Goal: Transaction & Acquisition: Purchase product/service

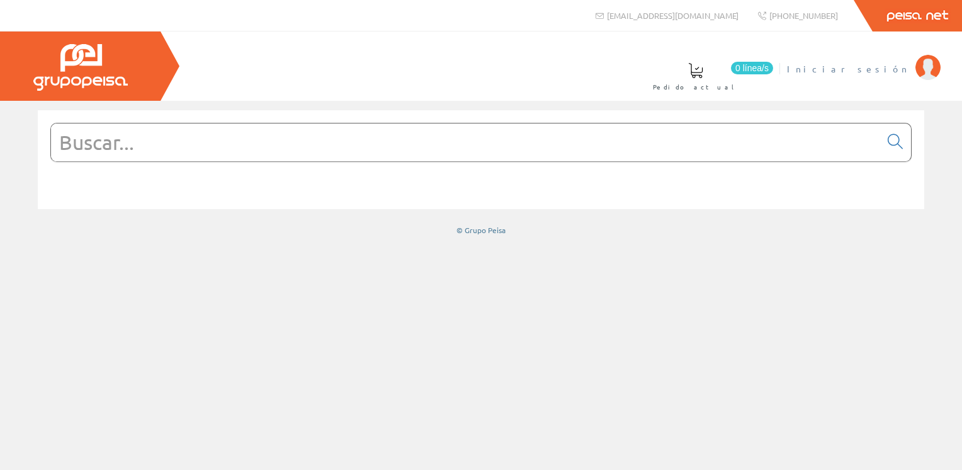
click at [868, 66] on span "Iniciar sesión" at bounding box center [848, 68] width 122 height 13
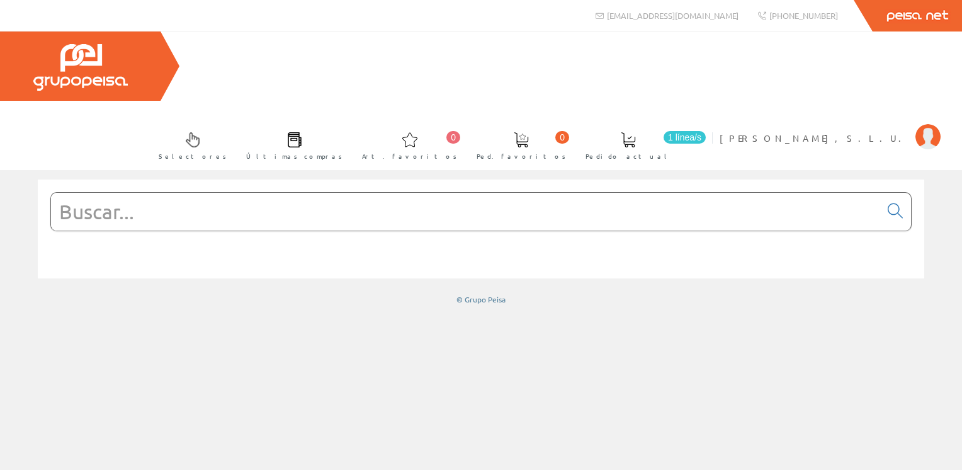
click at [295, 193] on input "text" at bounding box center [465, 212] width 829 height 38
paste input "LEMA2450"
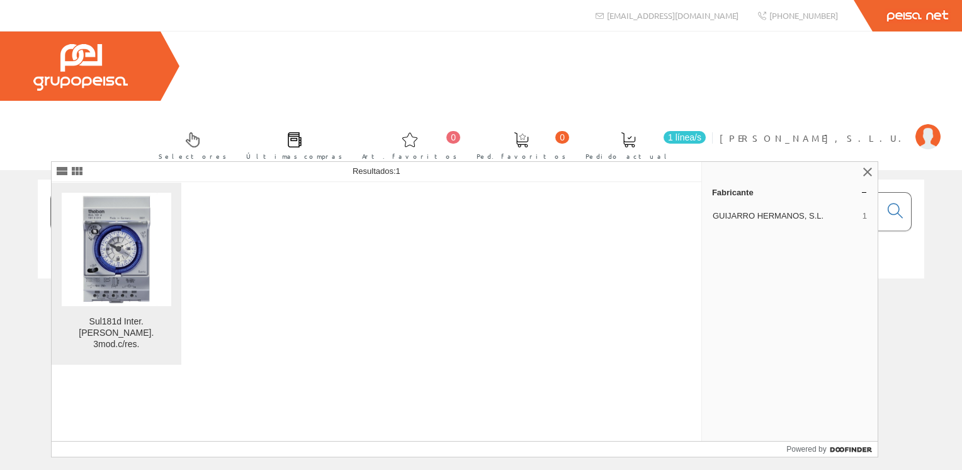
type input "LEMA2450"
click at [156, 222] on img at bounding box center [116, 249] width 83 height 113
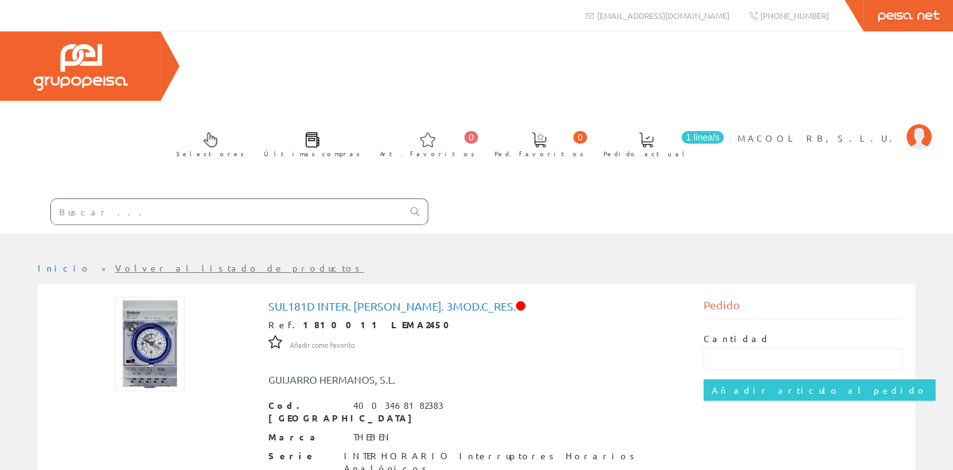
click at [161, 297] on img at bounding box center [149, 344] width 69 height 94
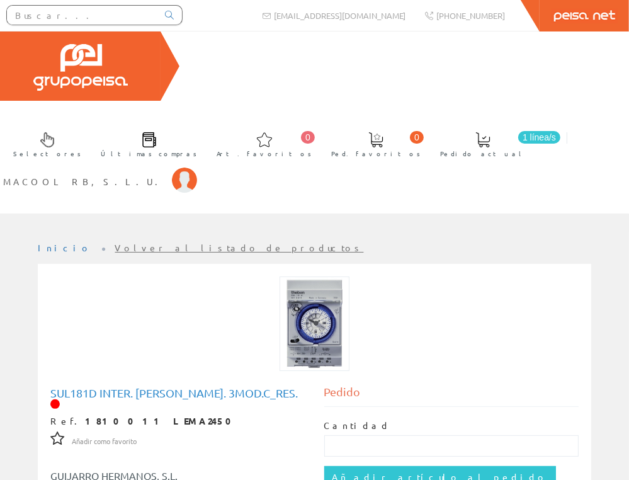
click at [310, 276] on img at bounding box center [314, 323] width 69 height 94
click at [313, 276] on img at bounding box center [314, 323] width 69 height 94
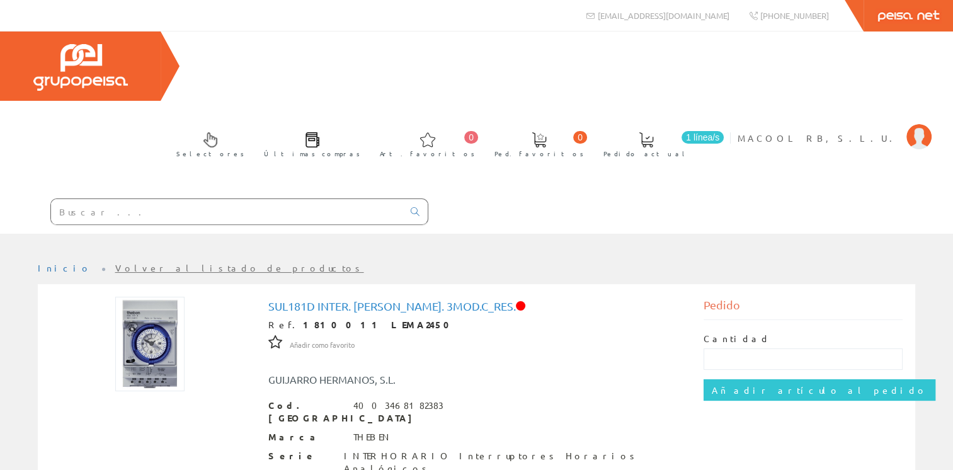
click at [154, 297] on img at bounding box center [149, 344] width 69 height 94
drag, startPoint x: 528, startPoint y: 234, endPoint x: 239, endPoint y: 234, distance: 288.4
copy div "Sul181d Inter. Horario Analog. 3mod.c_res."
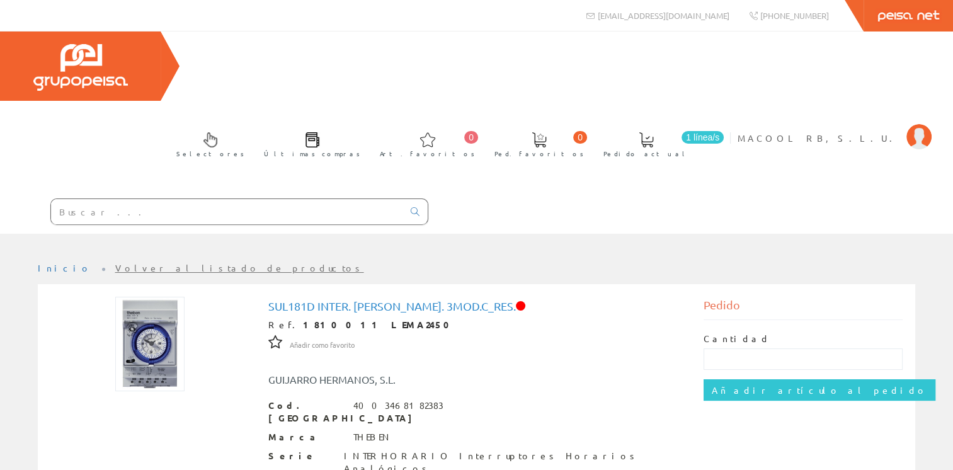
click at [433, 300] on h1 "Sul181d Inter. [PERSON_NAME]. 3mod.c_res." at bounding box center [476, 306] width 417 height 13
click at [525, 301] on span at bounding box center [520, 305] width 9 height 9
click at [335, 319] on div "Ref. 1810011 LEMA2450" at bounding box center [476, 325] width 417 height 13
drag, startPoint x: 389, startPoint y: 256, endPoint x: 263, endPoint y: 250, distance: 125.5
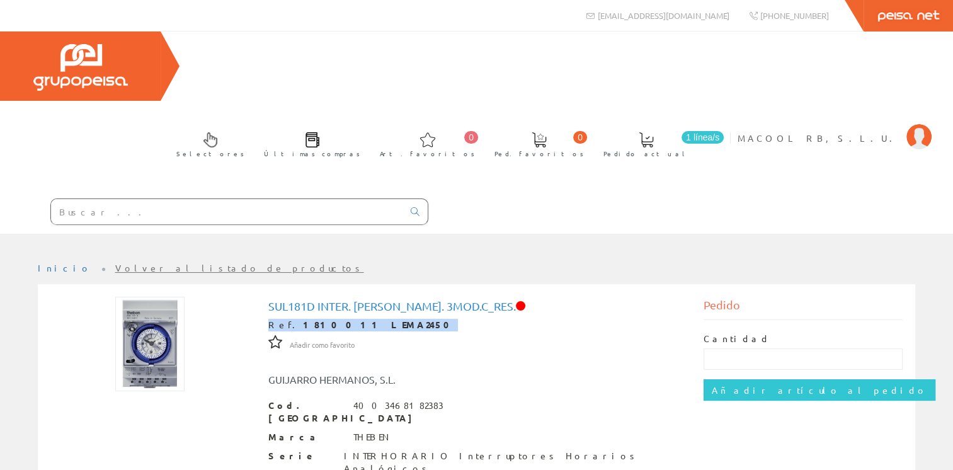
copy div "Ref. 1810011 LEMA2450"
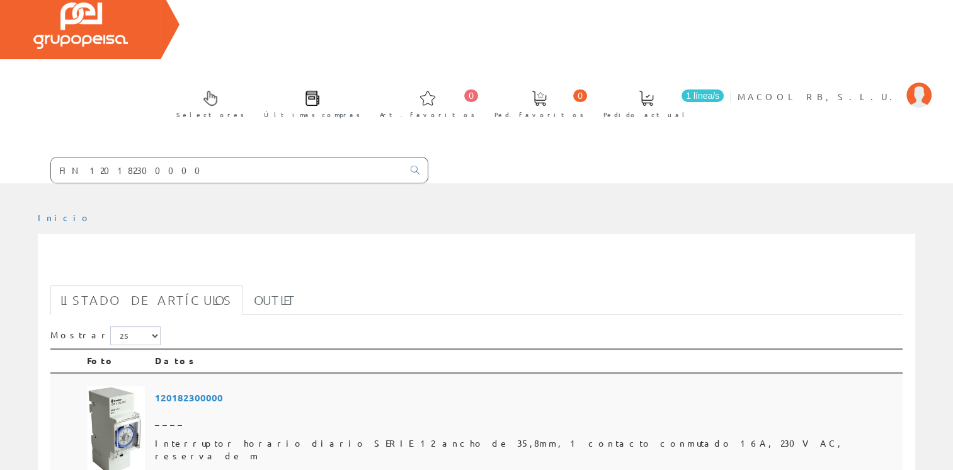
scroll to position [63, 0]
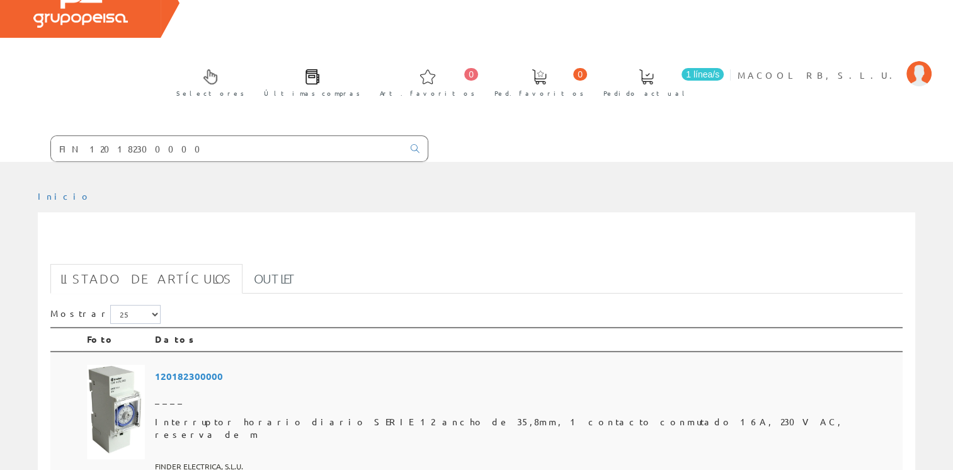
click at [236, 365] on span "120182300000" at bounding box center [526, 376] width 743 height 23
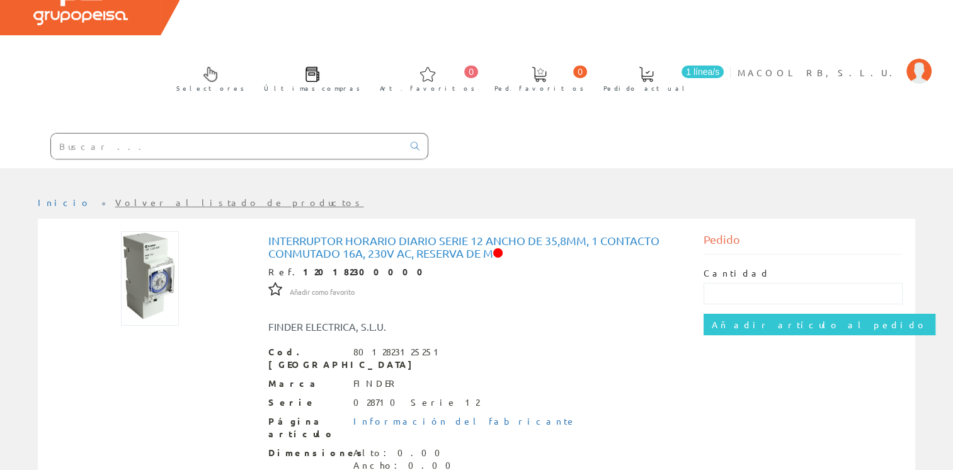
scroll to position [51, 0]
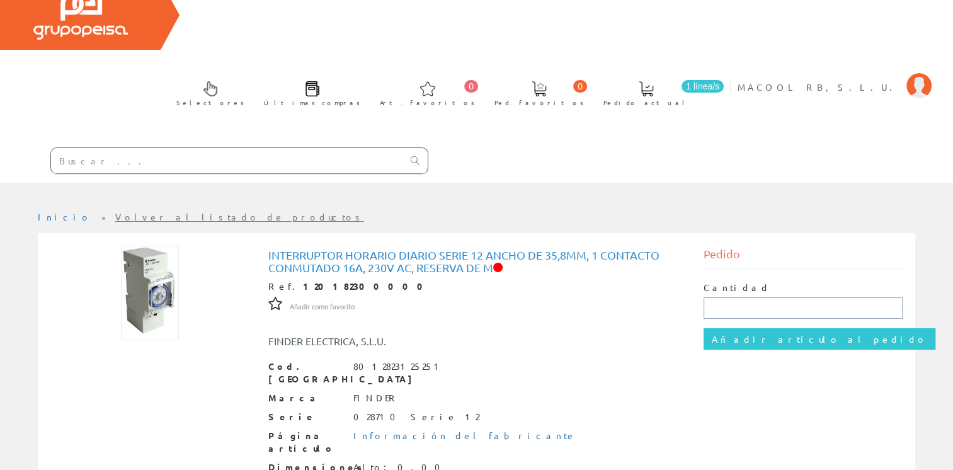
click at [762, 297] on input "text" at bounding box center [802, 307] width 199 height 21
type input "1"
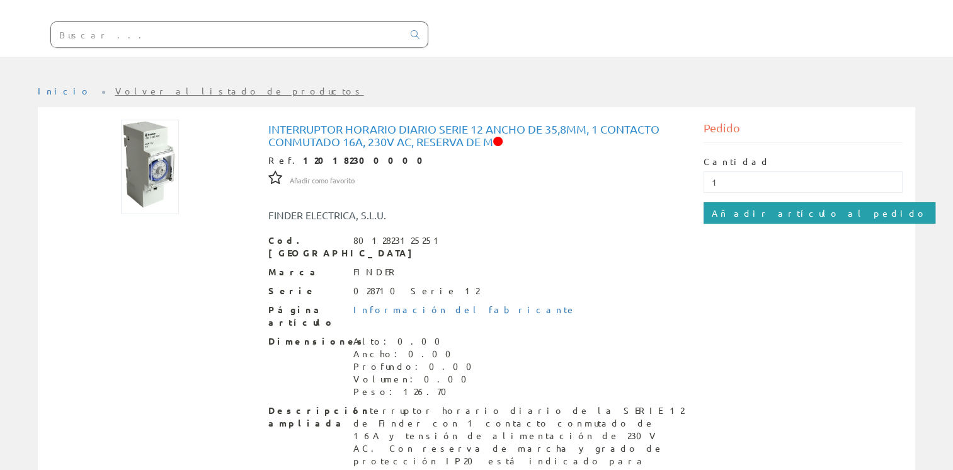
click at [762, 202] on input "Añadir artículo al pedido" at bounding box center [819, 212] width 232 height 21
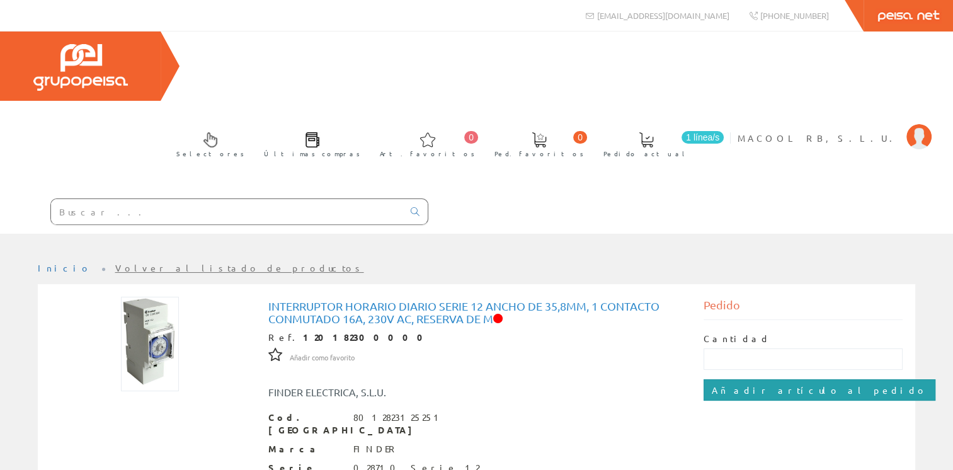
click at [763, 379] on input "Añadir artículo al pedido" at bounding box center [819, 389] width 232 height 21
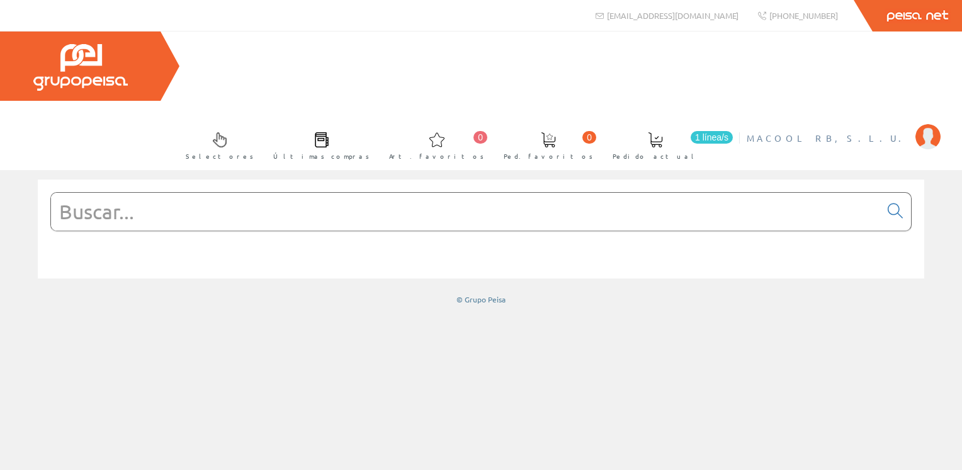
click at [911, 122] on li "MACOOL RB, S.L.U. Mi cuenta Mis datos Mis ofertas Mis pedidos Mis albaranes Mis…" at bounding box center [844, 146] width 200 height 48
click at [733, 131] on span "1 línea/s" at bounding box center [712, 137] width 42 height 13
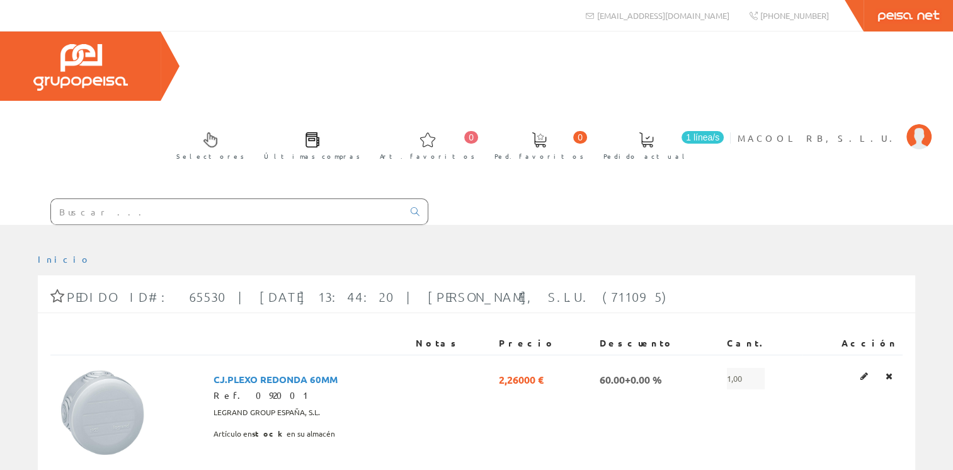
click at [279, 199] on input "text" at bounding box center [227, 211] width 352 height 25
paste input "FIN 120182300000"
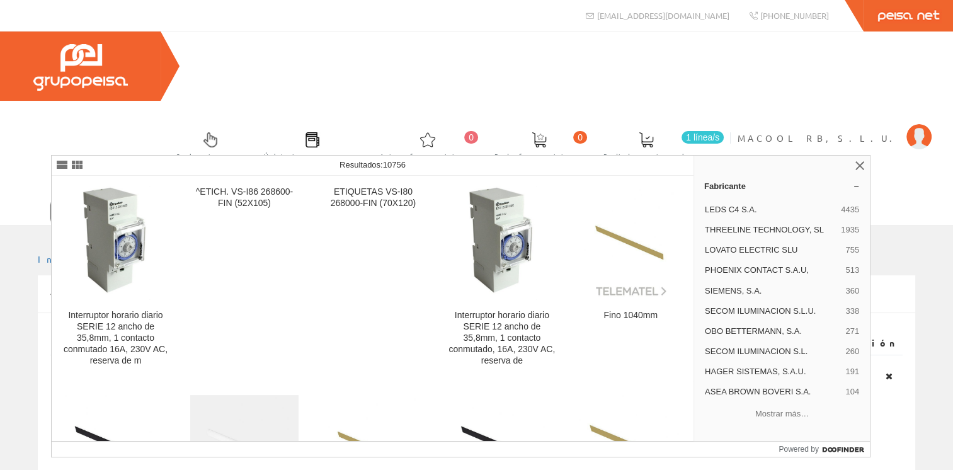
drag, startPoint x: 190, startPoint y: 143, endPoint x: 172, endPoint y: 140, distance: 17.8
click at [172, 199] on input "FIN 120182300000" at bounding box center [227, 211] width 352 height 25
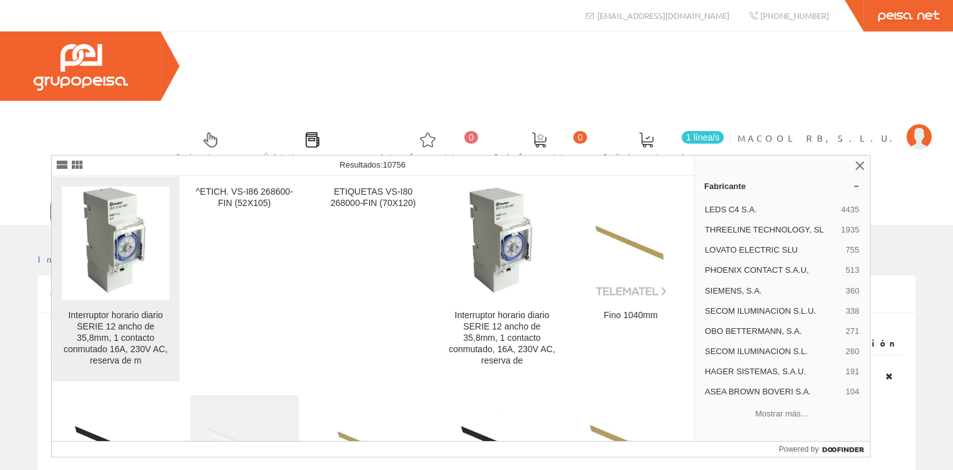
type input "FIN 120182300000"
click at [122, 251] on img at bounding box center [115, 242] width 69 height 113
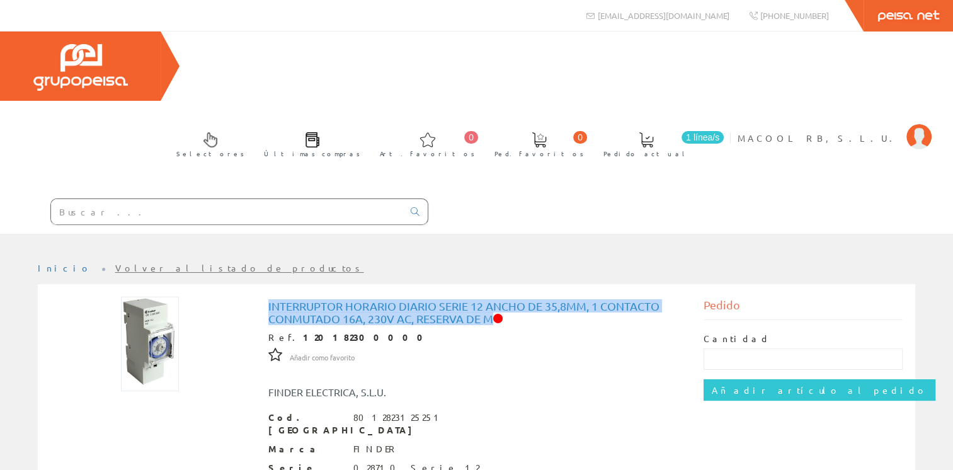
drag, startPoint x: 512, startPoint y: 248, endPoint x: 270, endPoint y: 229, distance: 243.2
click at [270, 300] on h1 "Interruptor horario diario SERIE 12 ancho de 35,8mm, 1 contacto conmutado 16A, …" at bounding box center [476, 312] width 417 height 25
copy h1 "Interruptor horario diario SERIE 12 ancho de 35,8mm, 1 contacto conmutado 16A, …"
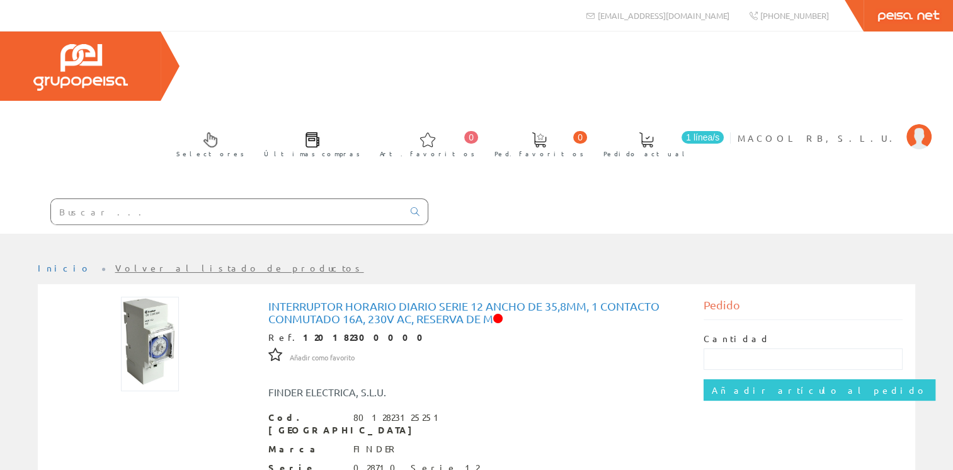
click at [254, 198] on div at bounding box center [239, 211] width 378 height 26
click at [234, 199] on input "text" at bounding box center [227, 211] width 352 height 25
paste input "LEMA2450"
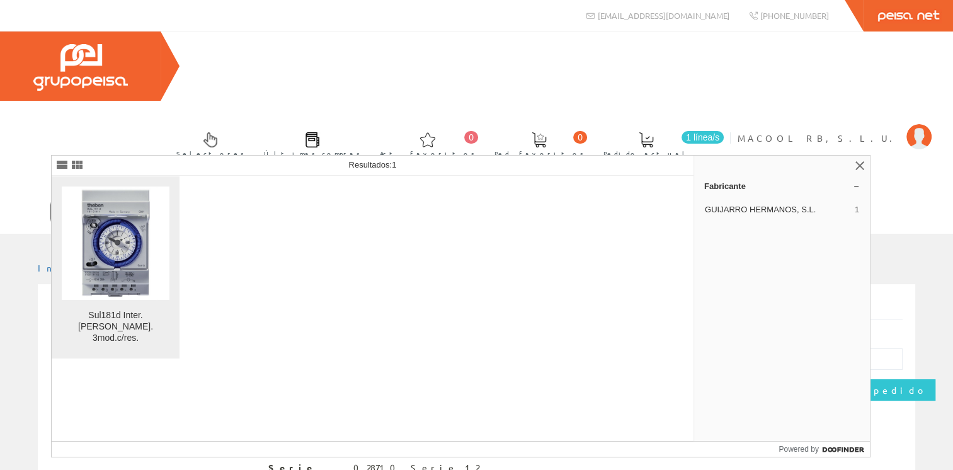
type input "LEMA2450"
click at [115, 245] on img at bounding box center [115, 242] width 83 height 113
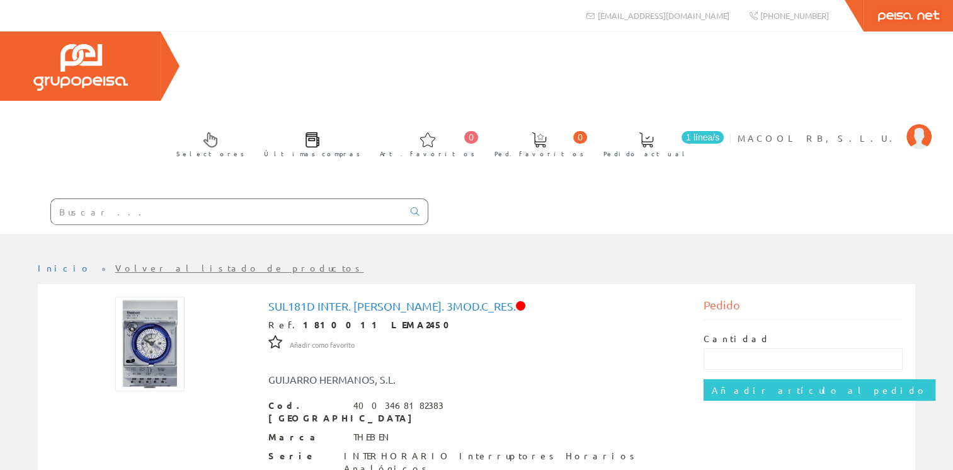
click at [138, 199] on input "text" at bounding box center [227, 211] width 352 height 25
paste input "Interruptor horario diario SERIE 12 ancho de 35,8mm, 1 contacto conmutado 16A, …"
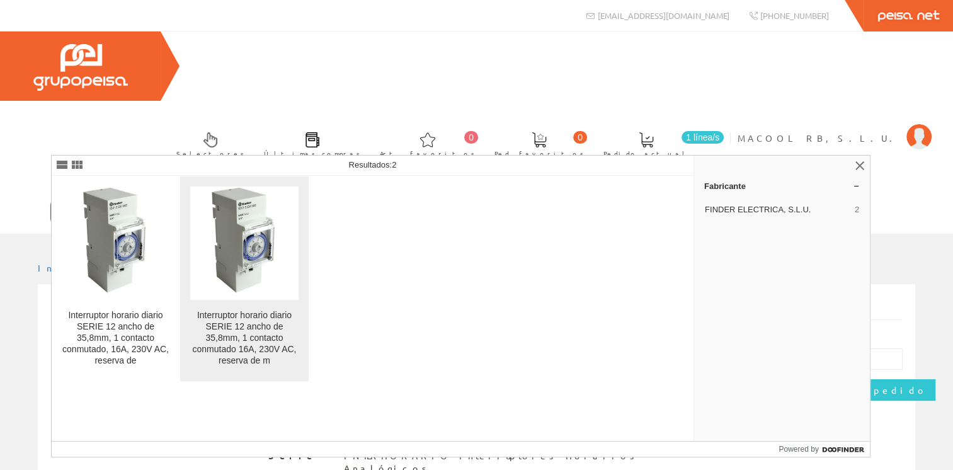
type input "Interruptor horario diario SERIE 12 ancho de 35,8mm, 1 contacto conmutado 16A, …"
click at [219, 246] on img at bounding box center [244, 242] width 69 height 113
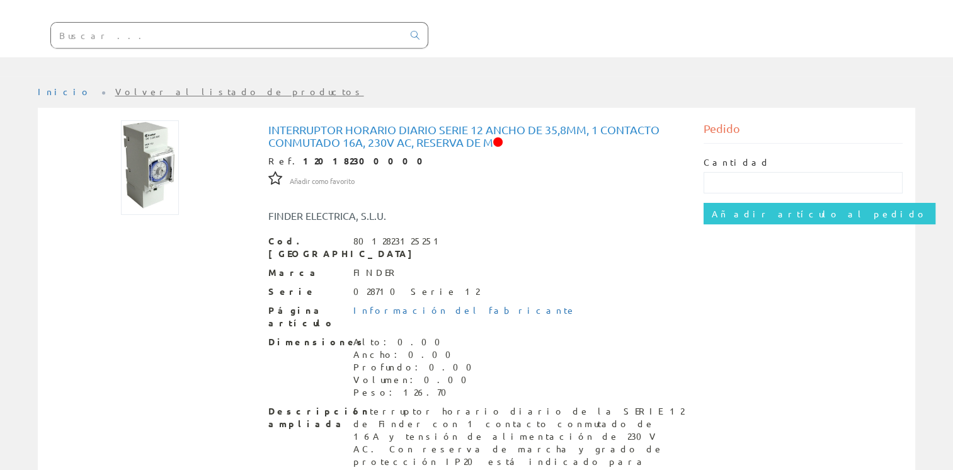
scroll to position [177, 0]
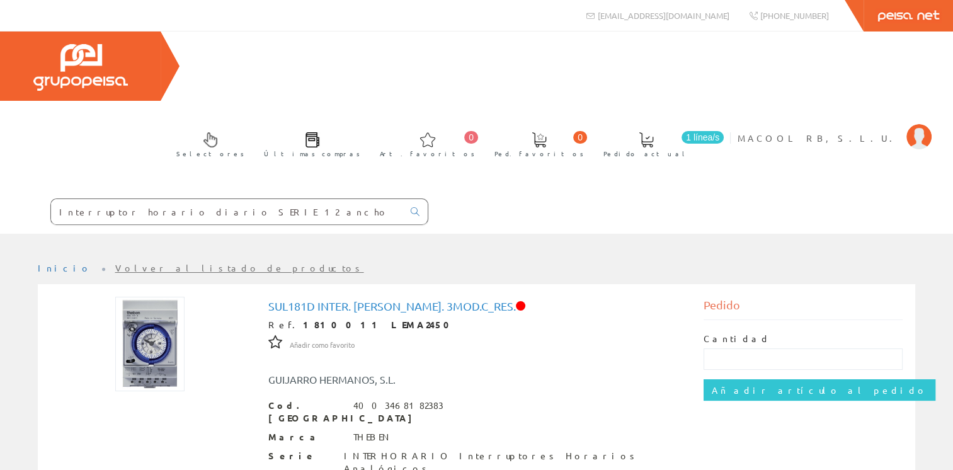
click at [300, 199] on input "Interruptor horario diario SERIE 12 ancho de 35,8mm, 1 contacto conmutado 16A, …" at bounding box center [227, 211] width 352 height 25
drag, startPoint x: 398, startPoint y: 140, endPoint x: -3, endPoint y: 134, distance: 400.6
click at [0, 134] on html "Interruptor horario diario SERIE 12 ancho de 35,8mm, 1 contacto conmutado 16A, …" at bounding box center [476, 235] width 953 height 470
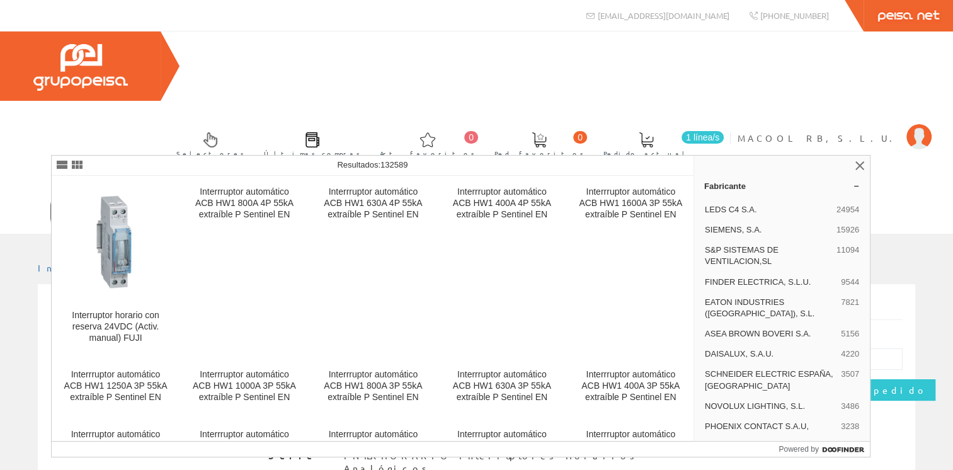
type input "FINDER 120482300000V AC, reserva de m"
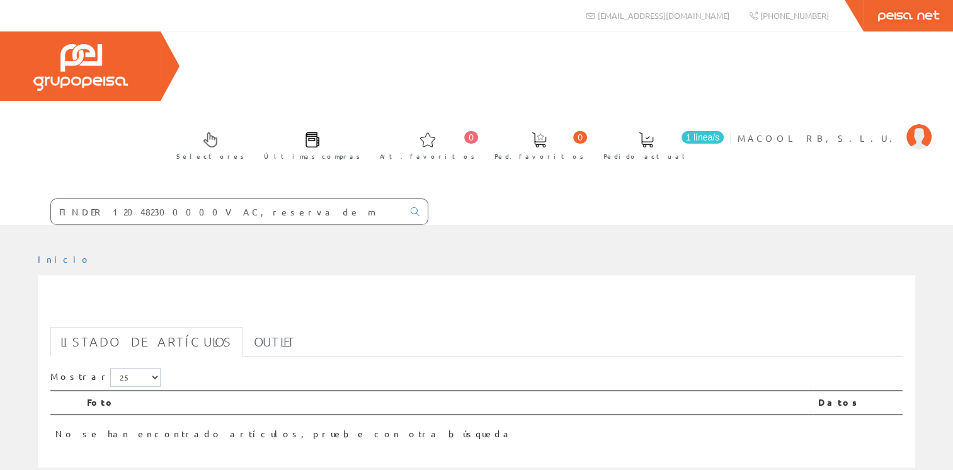
click at [249, 199] on input "FINDER 120482300000V AC, reserva de m" at bounding box center [227, 211] width 352 height 25
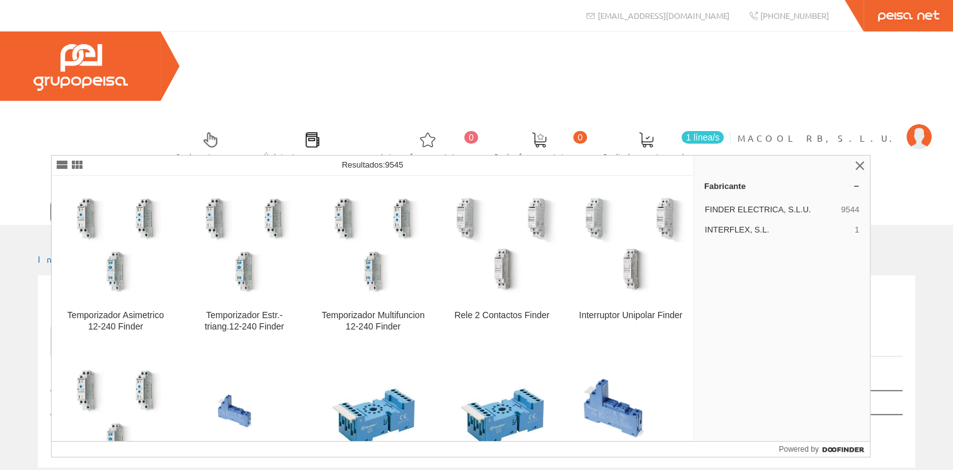
type input "FINDER 120482300000"
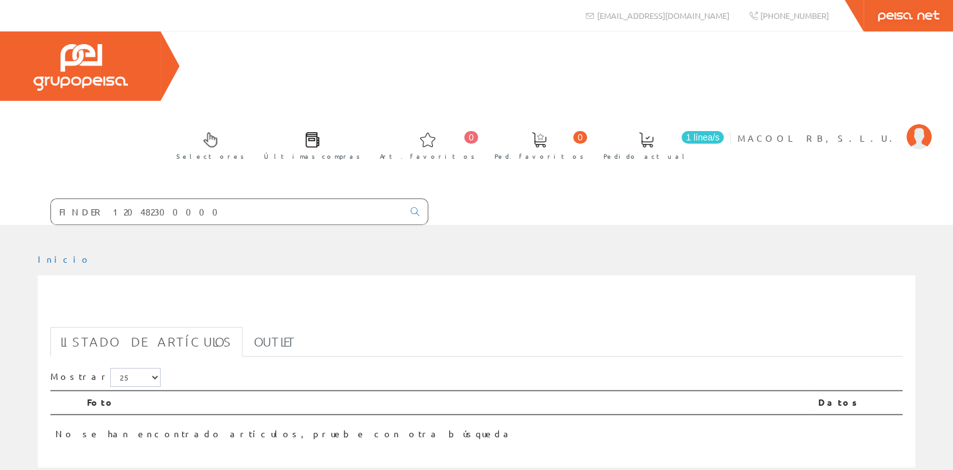
drag, startPoint x: 224, startPoint y: 140, endPoint x: 0, endPoint y: 128, distance: 224.5
click at [0, 128] on html "FINDER 120482300000 0 0" at bounding box center [476, 235] width 953 height 470
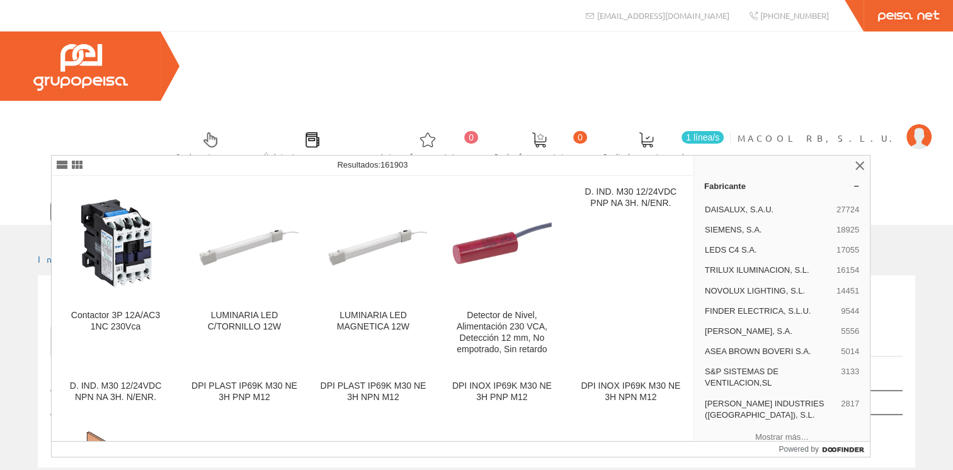
type input "FINDER 12.01.8.230.0000"
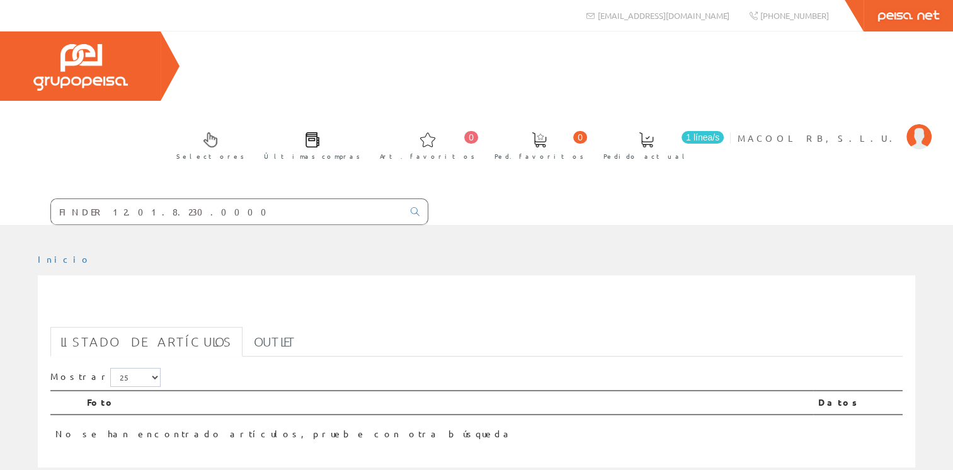
drag, startPoint x: 161, startPoint y: 137, endPoint x: -3, endPoint y: 135, distance: 163.8
click at [0, 135] on html "FINDER 12.01.8.230.0000 0 0" at bounding box center [476, 235] width 953 height 470
type input "F"
click at [139, 199] on input "text" at bounding box center [227, 211] width 352 height 25
paste input "Interruptor horario diario SERIE 12 ancho de 35,8mm, 1 contacto conmutado 16A, …"
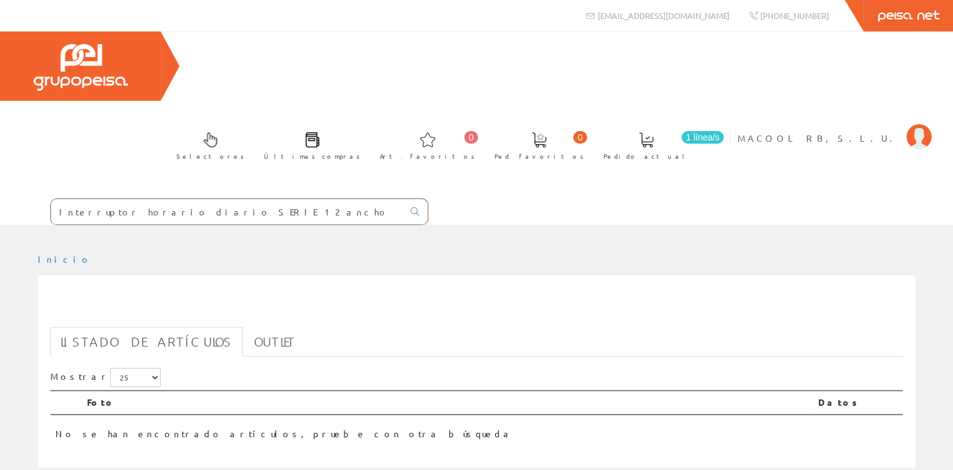
scroll to position [0, 83]
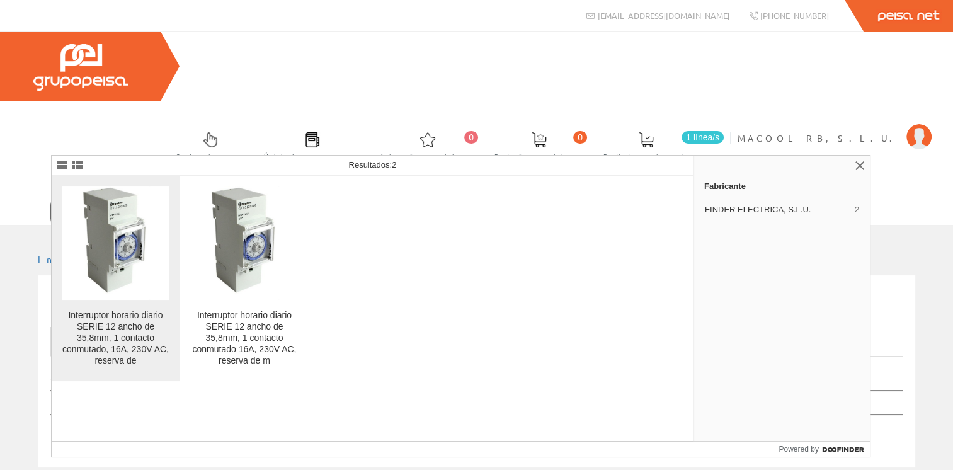
type input "Interruptor horario diario SERIE 12 ancho de 35,8mm, 1 contacto conmutado 16A, …"
click at [123, 258] on img at bounding box center [115, 242] width 69 height 113
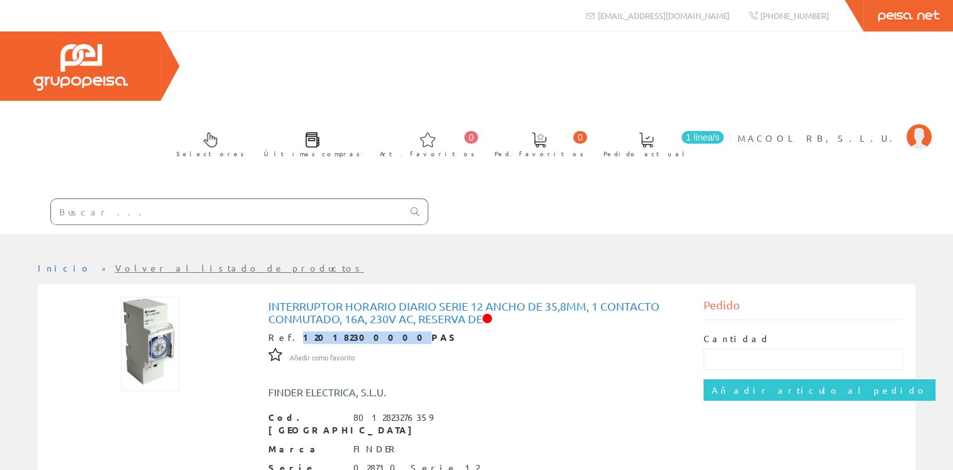
drag, startPoint x: 343, startPoint y: 268, endPoint x: 285, endPoint y: 258, distance: 59.3
copy strong "120182300000"
click at [147, 199] on input "text" at bounding box center [227, 211] width 352 height 25
paste input "120182300000"
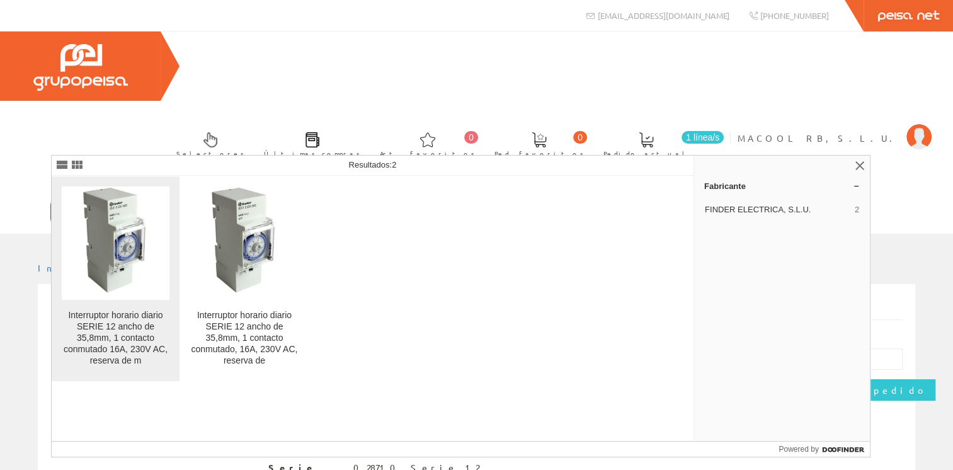
type input "120182300000"
click at [141, 249] on img at bounding box center [115, 242] width 69 height 113
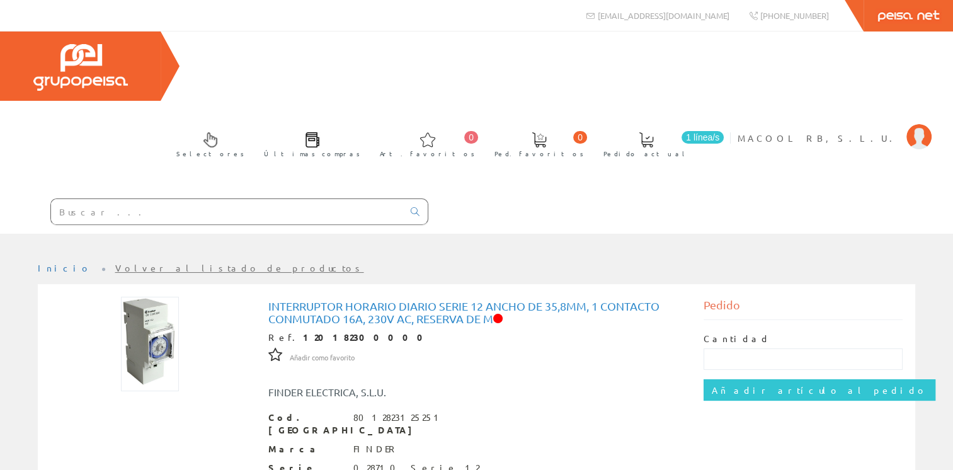
click at [274, 199] on input "text" at bounding box center [227, 211] width 352 height 25
click at [239, 191] on div at bounding box center [214, 212] width 428 height 43
click at [202, 199] on input "text" at bounding box center [227, 211] width 352 height 25
paste input "LEMA2450"
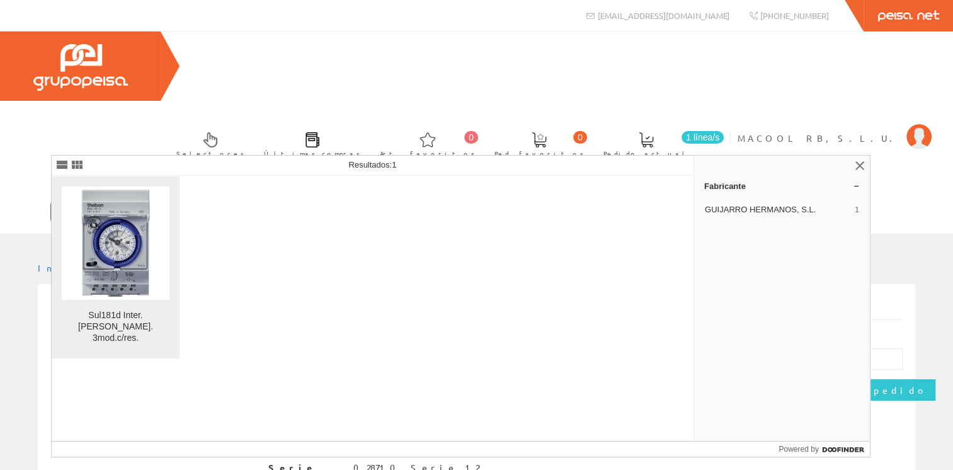
type input "LEMA2450"
click at [123, 228] on img at bounding box center [115, 242] width 83 height 113
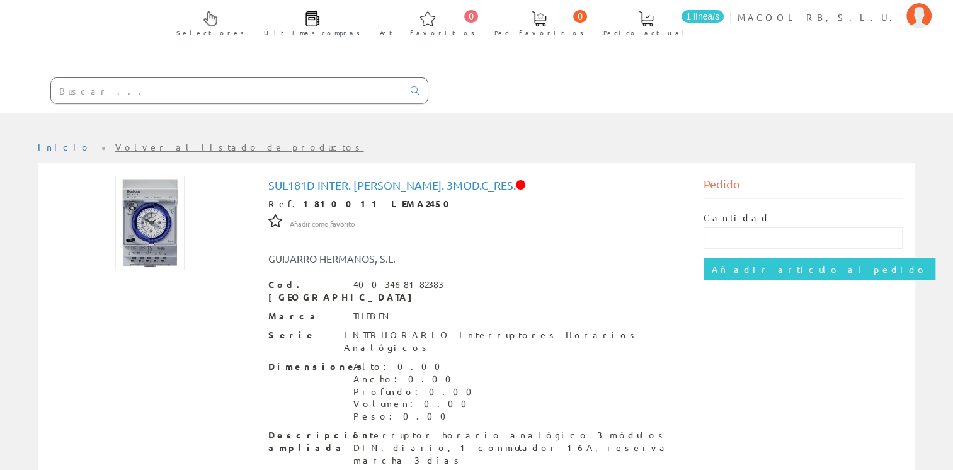
scroll to position [152, 0]
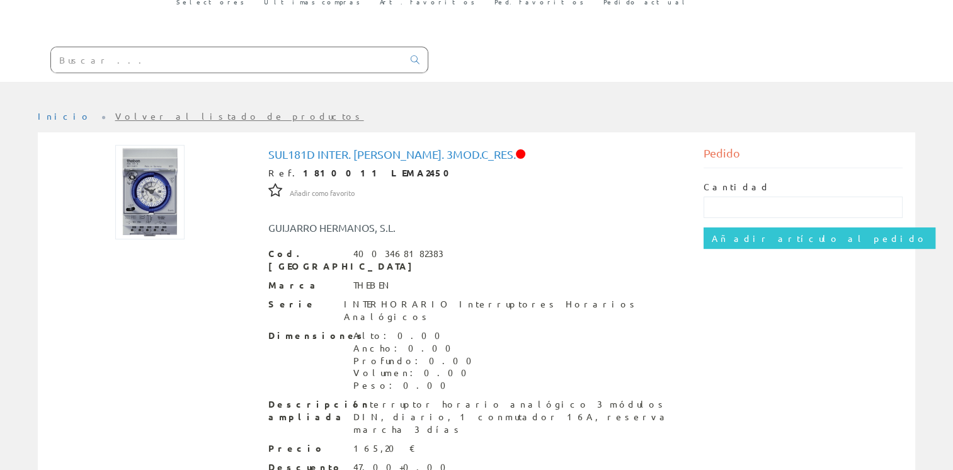
click at [521, 148] on h1 "Sul181d Inter. [PERSON_NAME]. 3mod.c_res." at bounding box center [476, 154] width 417 height 13
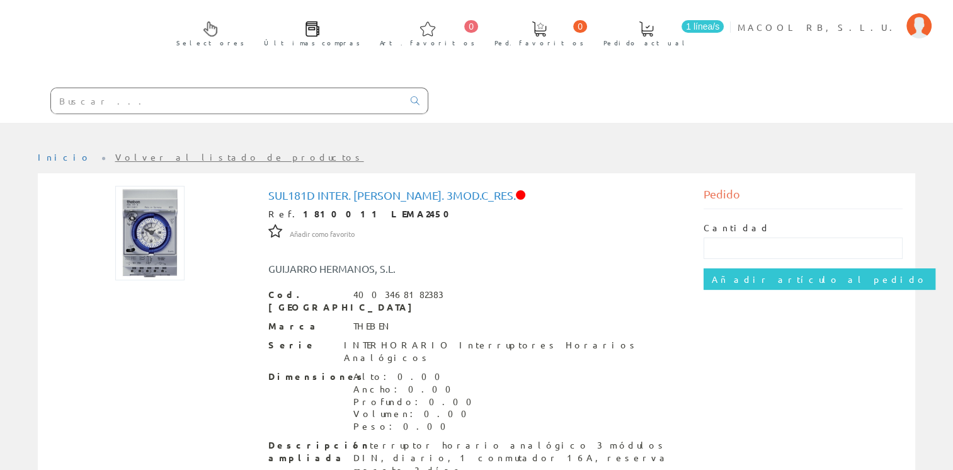
scroll to position [89, 0]
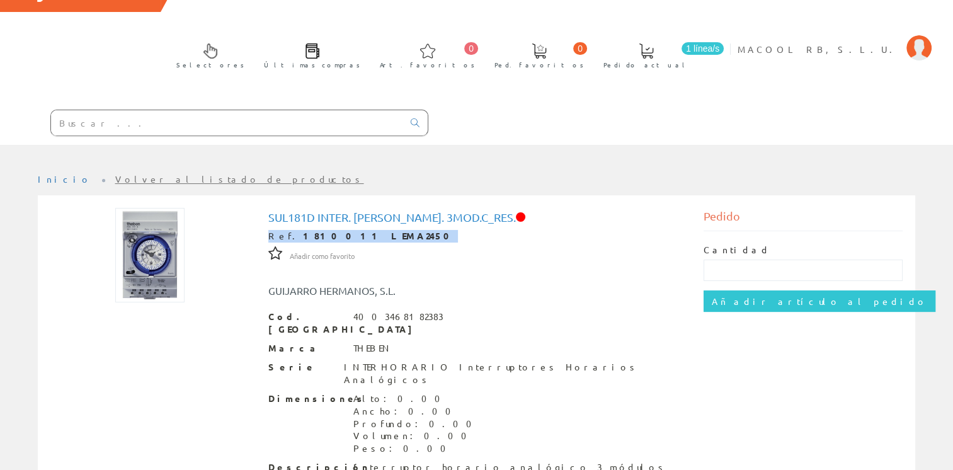
drag, startPoint x: 367, startPoint y: 159, endPoint x: 263, endPoint y: 161, distance: 103.9
click at [263, 208] on div "Sul181d Inter. [PERSON_NAME]. 3mod.c_res. Ref. 1810011 LEMA2450 Añadir como fav…" at bounding box center [477, 419] width 436 height 423
copy div "Ref. 1810011 LEMA2450"
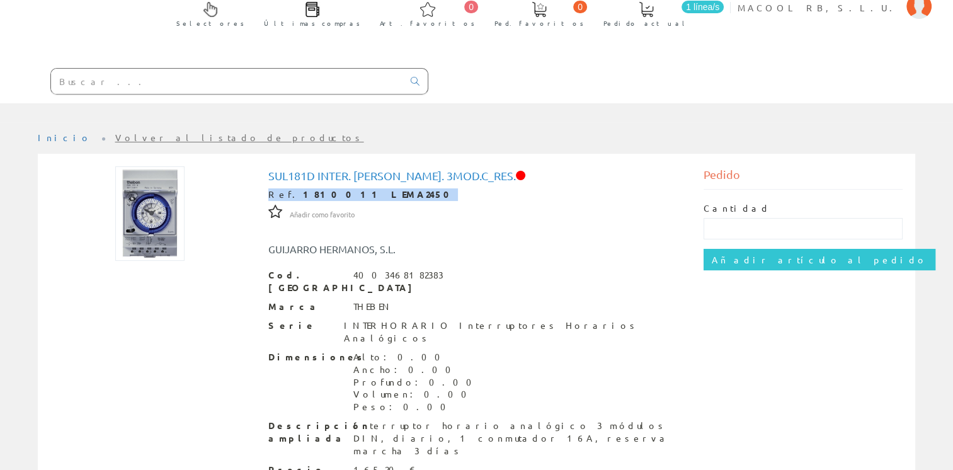
scroll to position [152, 0]
